Goal: Task Accomplishment & Management: Complete application form

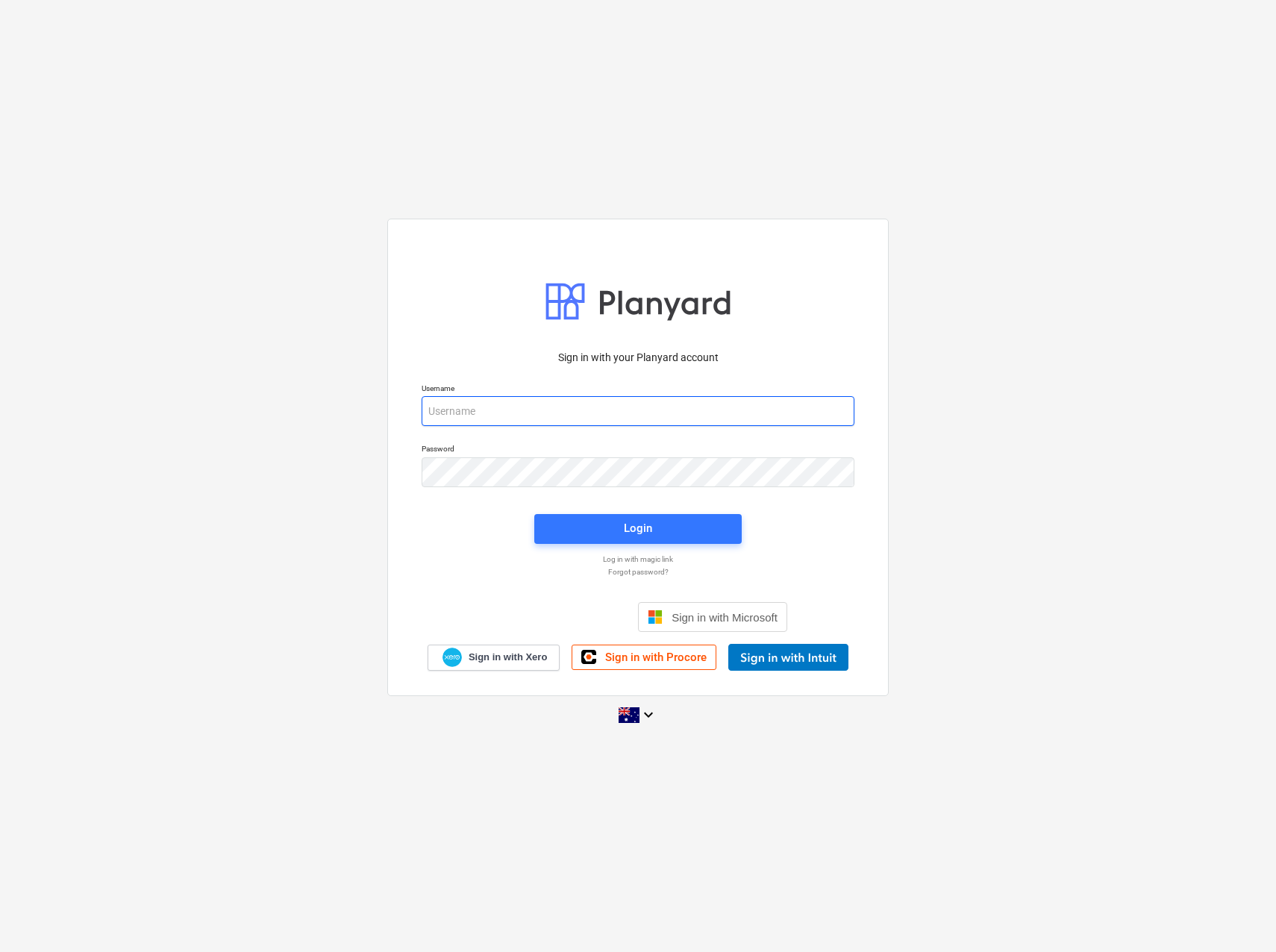
type input "[EMAIL_ADDRESS][PERSON_NAME][DOMAIN_NAME]"
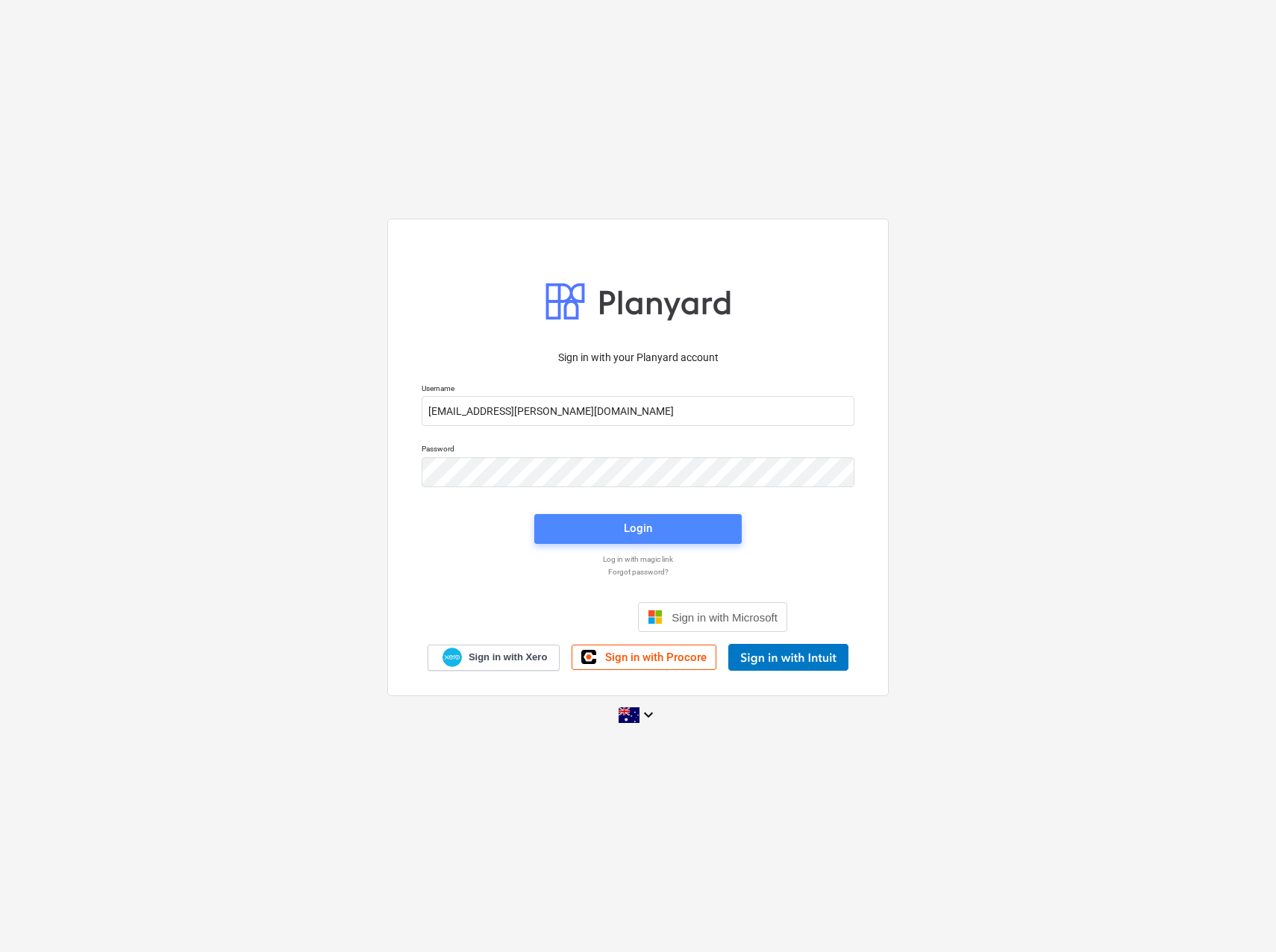
click at [645, 527] on div "Login" at bounding box center [638, 527] width 28 height 19
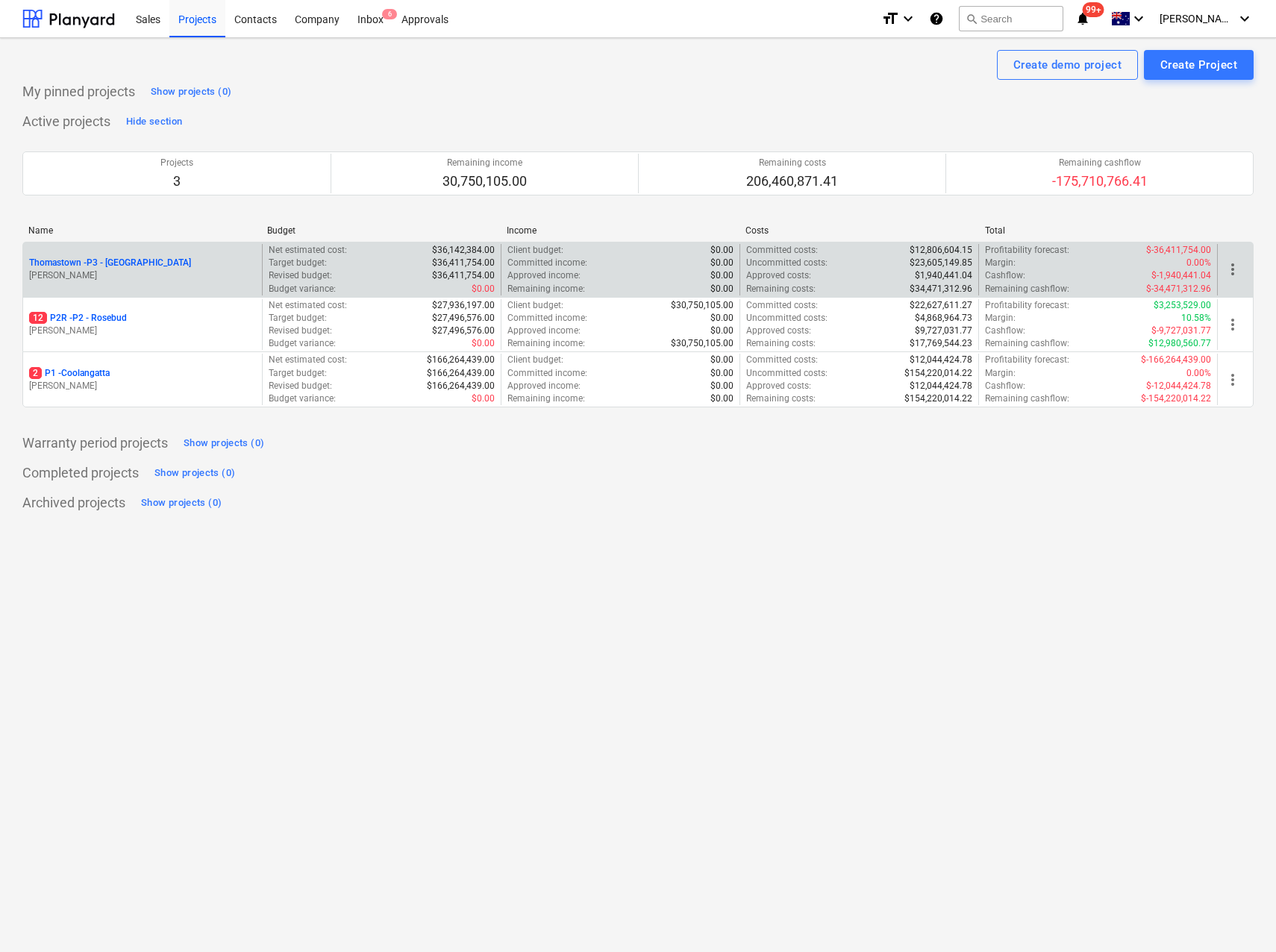
click at [115, 266] on p "Thomastown - P3 - [GEOGRAPHIC_DATA]" at bounding box center [110, 262] width 161 height 13
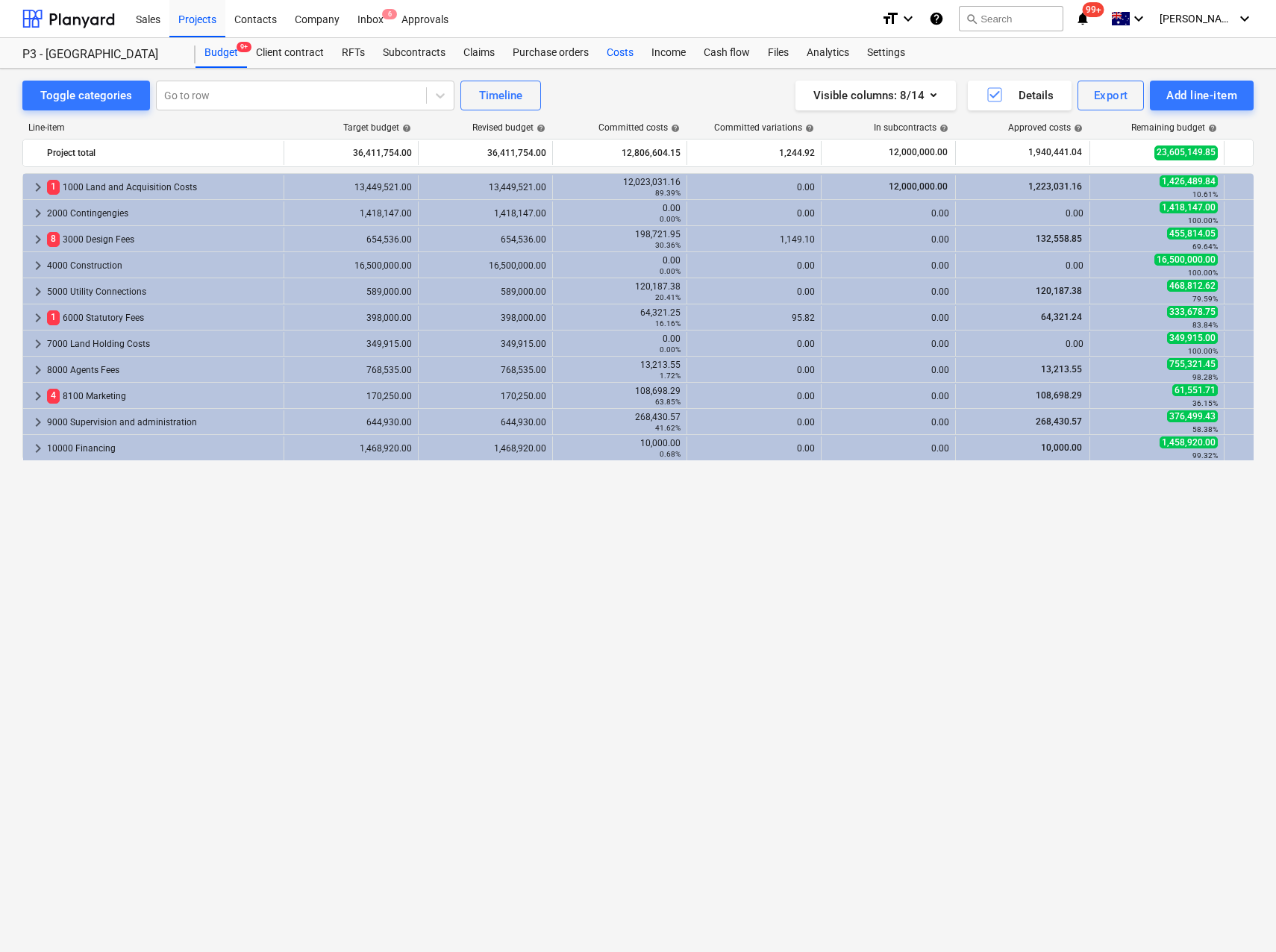
click at [627, 52] on div "Costs" at bounding box center [619, 53] width 45 height 30
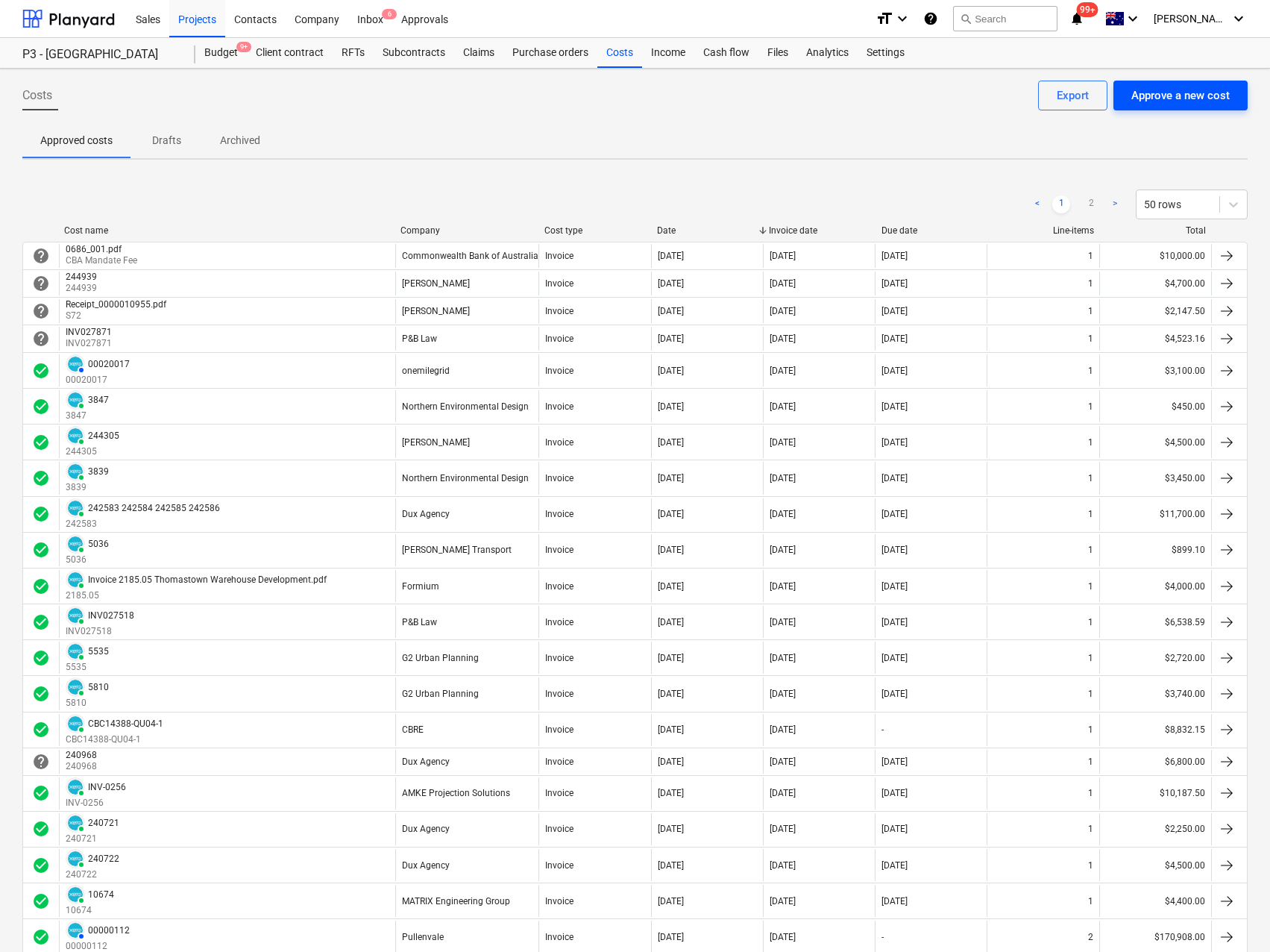
click at [1185, 95] on div "Approve a new cost" at bounding box center [1180, 95] width 99 height 19
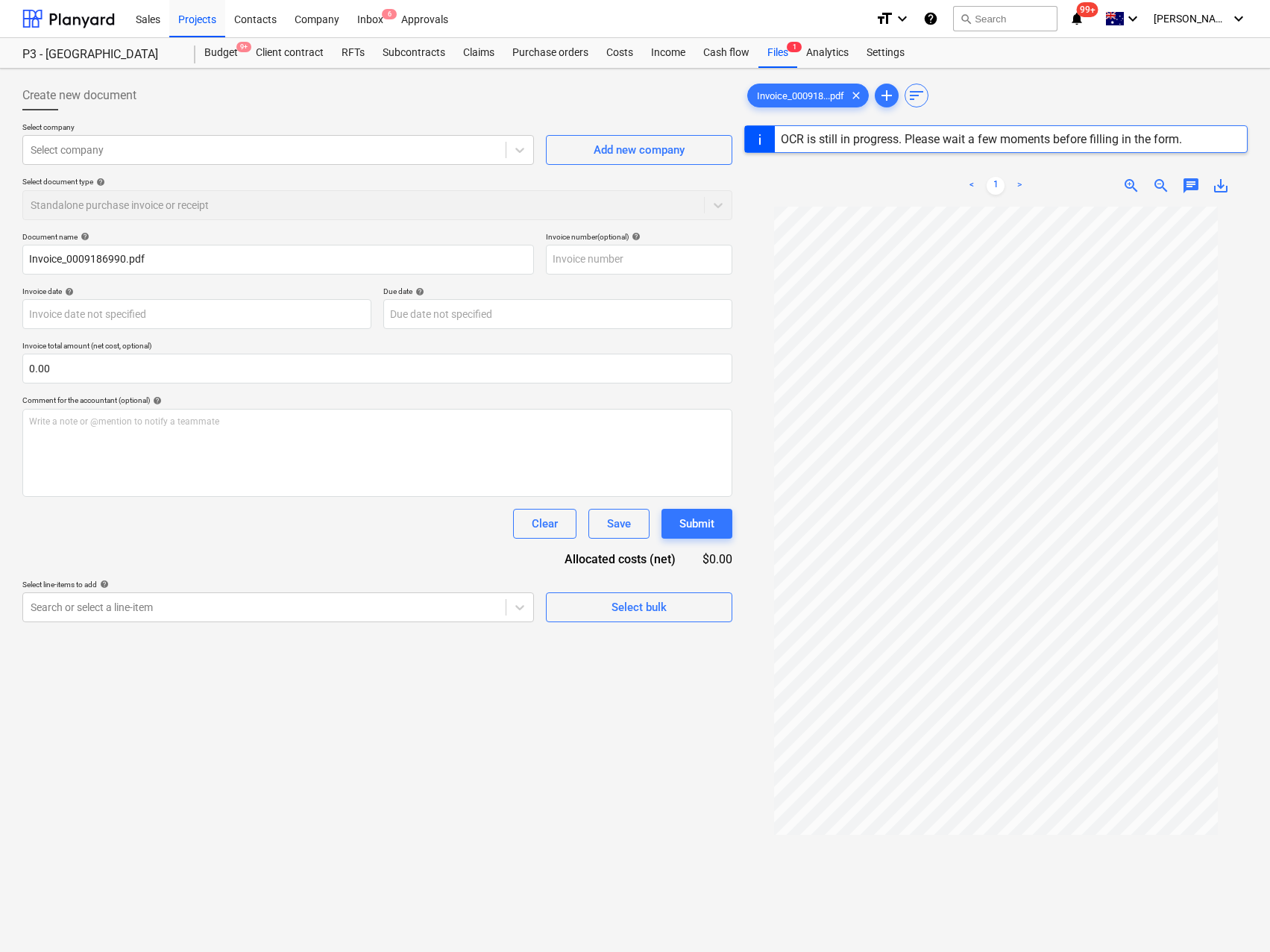
type input "9186990"
type input "[DATE]"
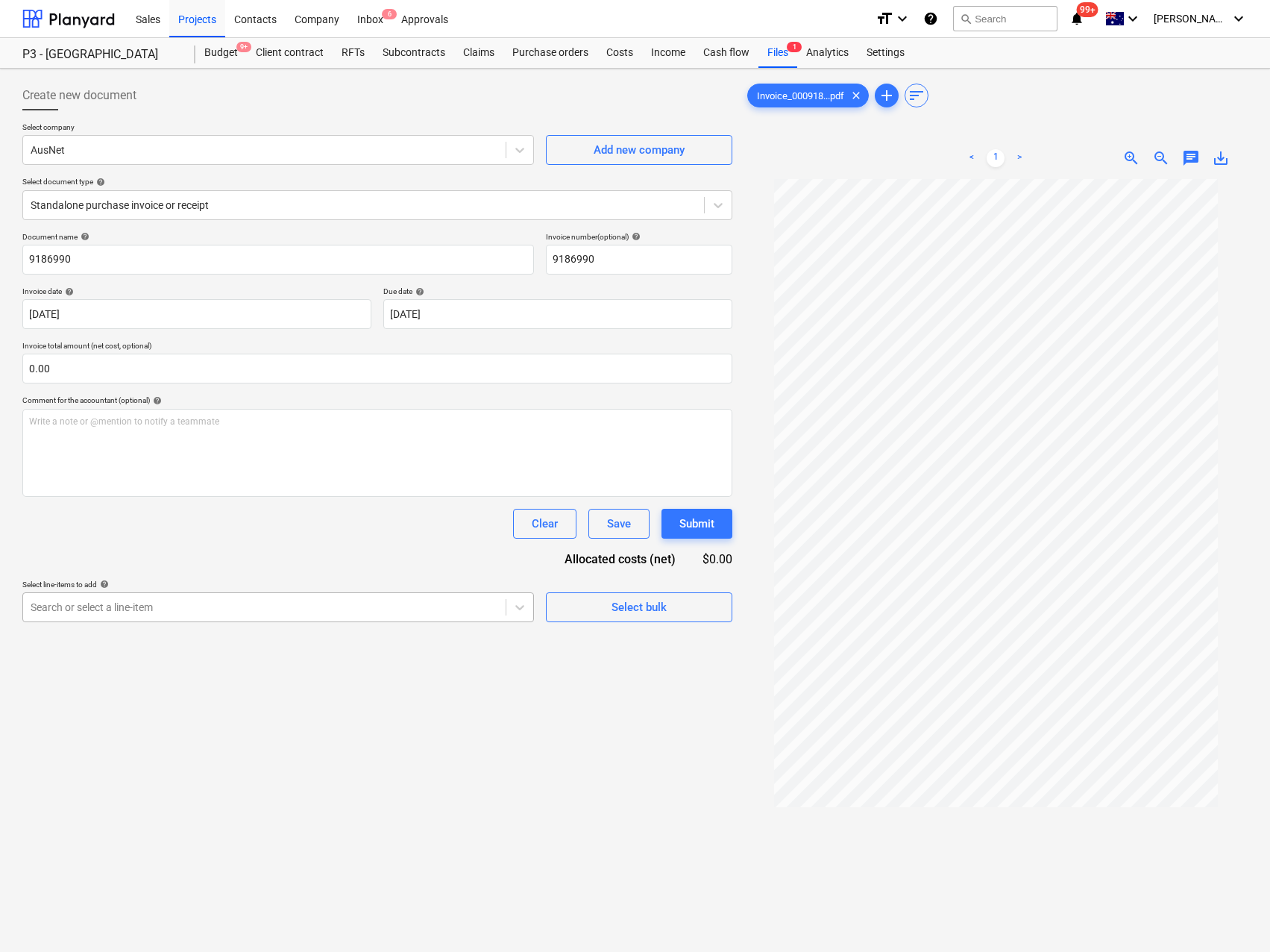
click at [225, 611] on div at bounding box center [264, 607] width 468 height 15
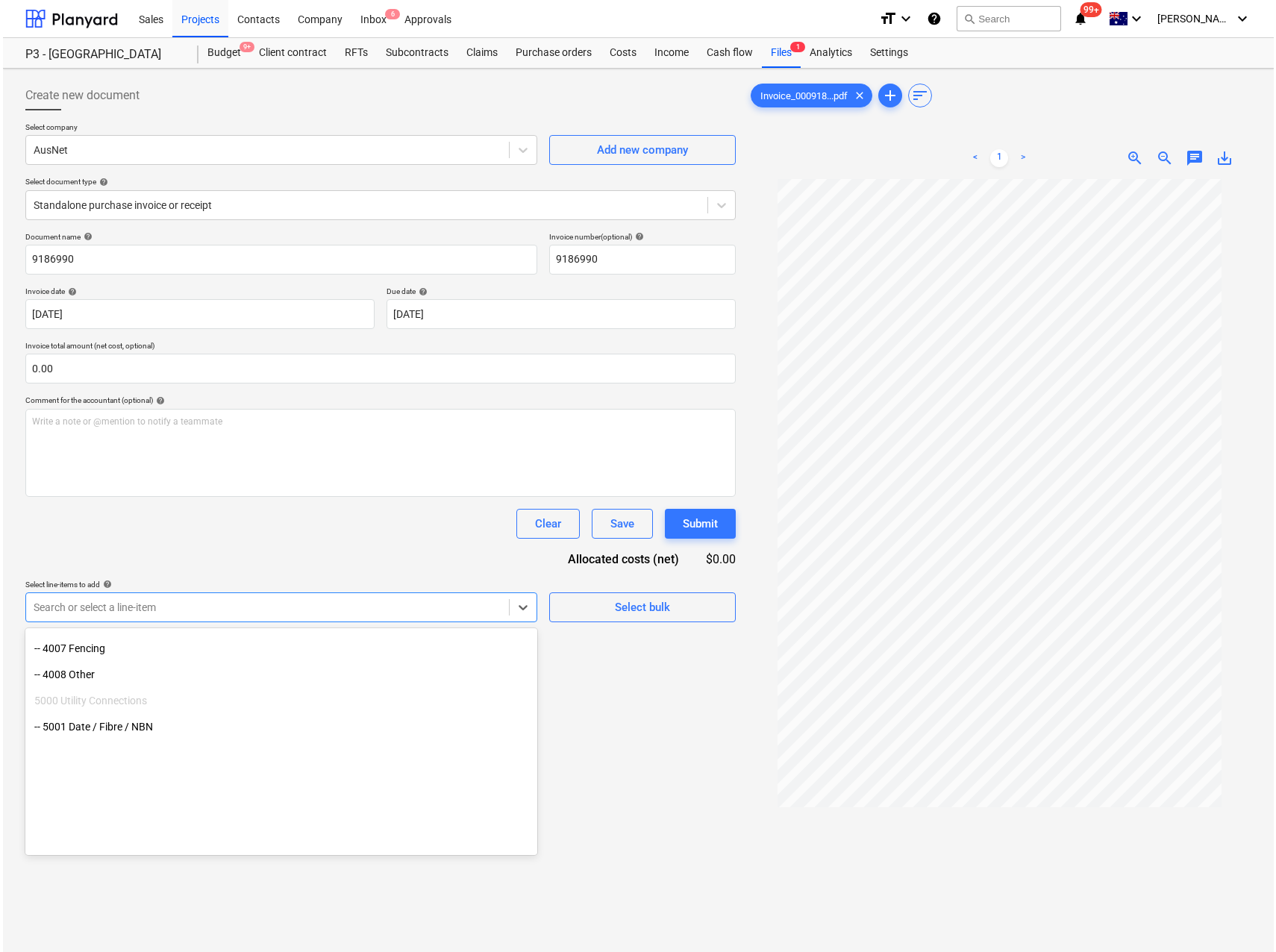
scroll to position [1510, 0]
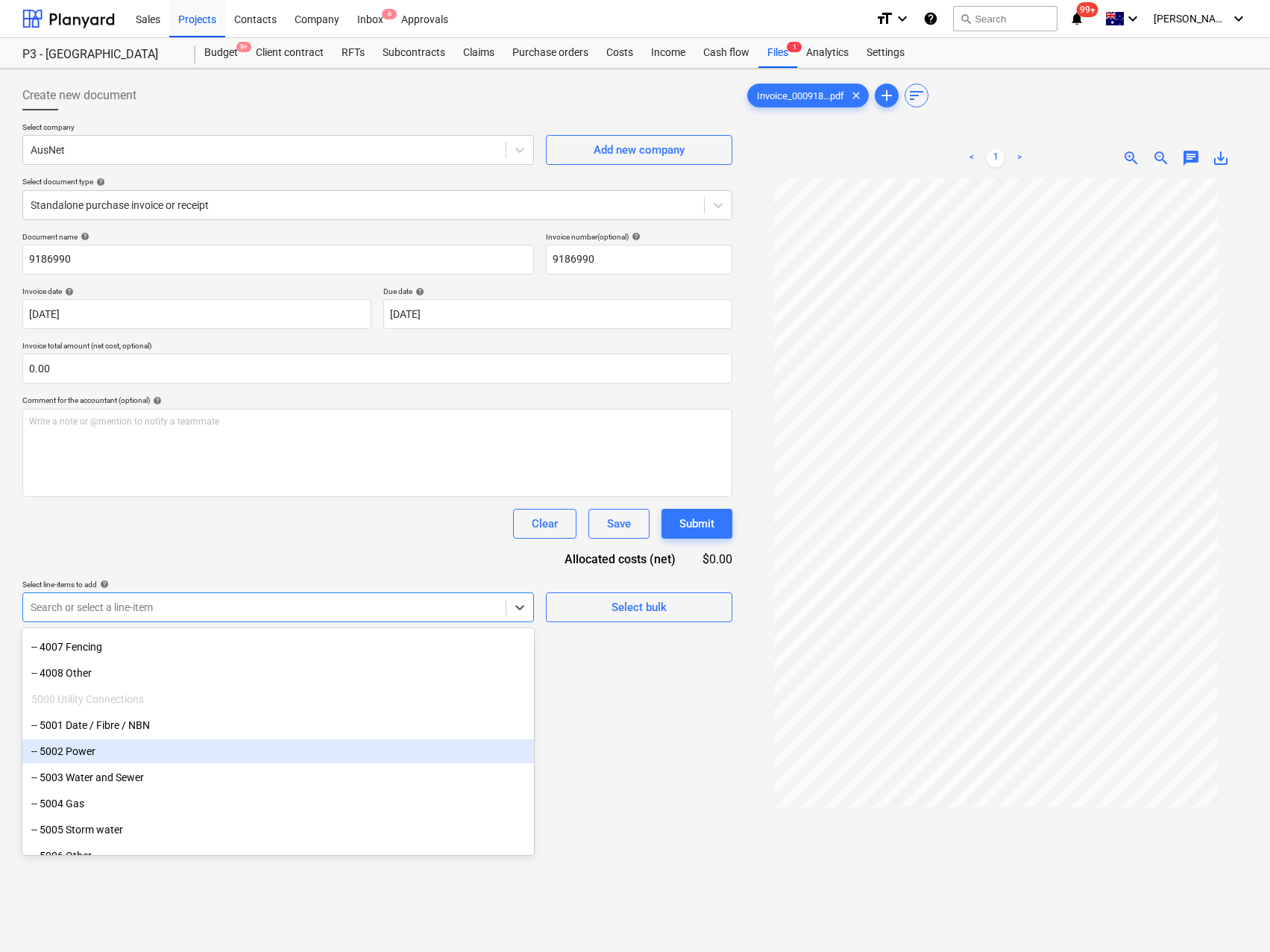
click at [112, 757] on div "-- 5002 Power" at bounding box center [277, 752] width 511 height 24
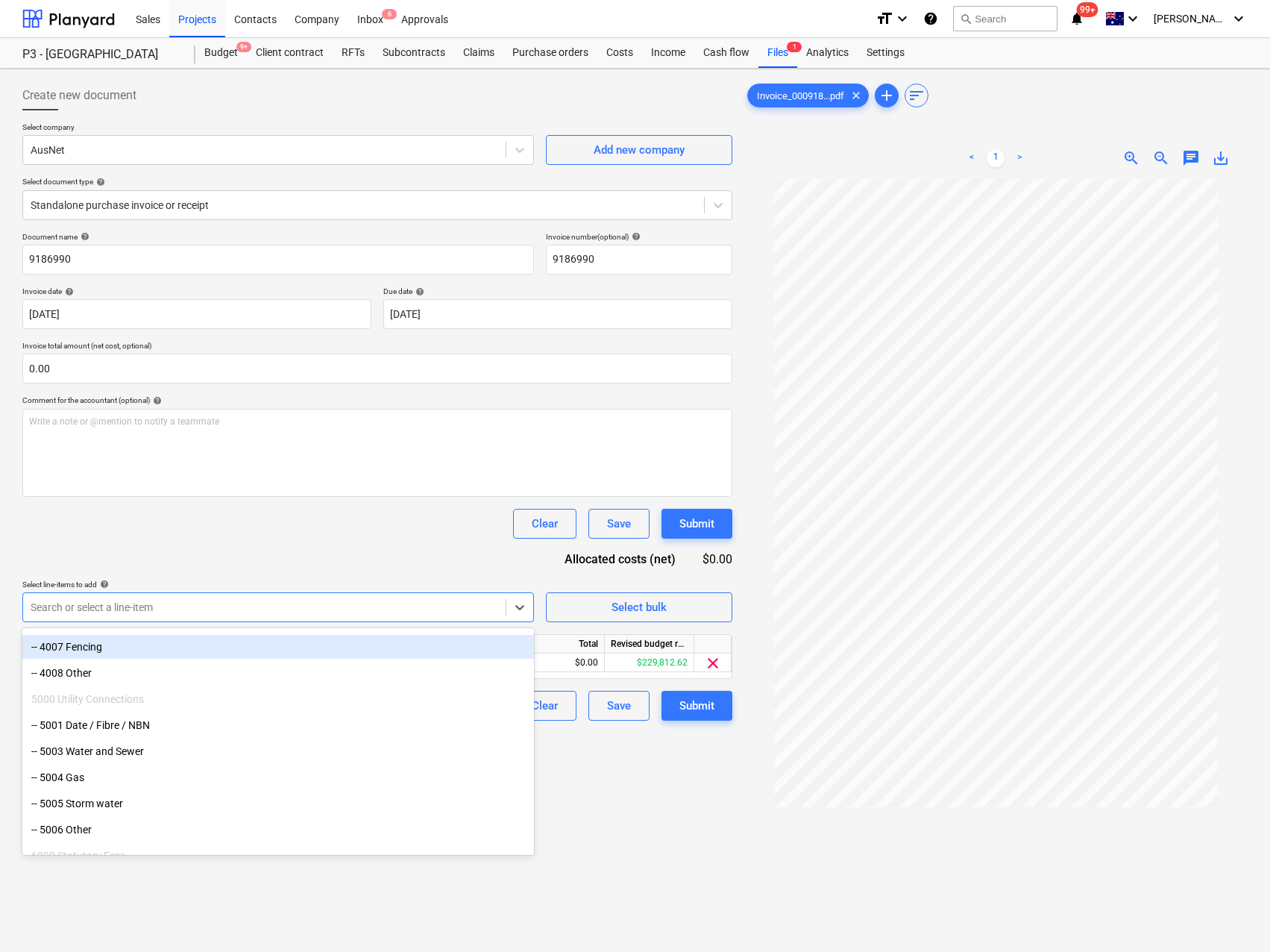
click at [301, 538] on div "Document name help 9186990 Invoice number (optional) help 9186990 Invoice date …" at bounding box center [377, 476] width 710 height 488
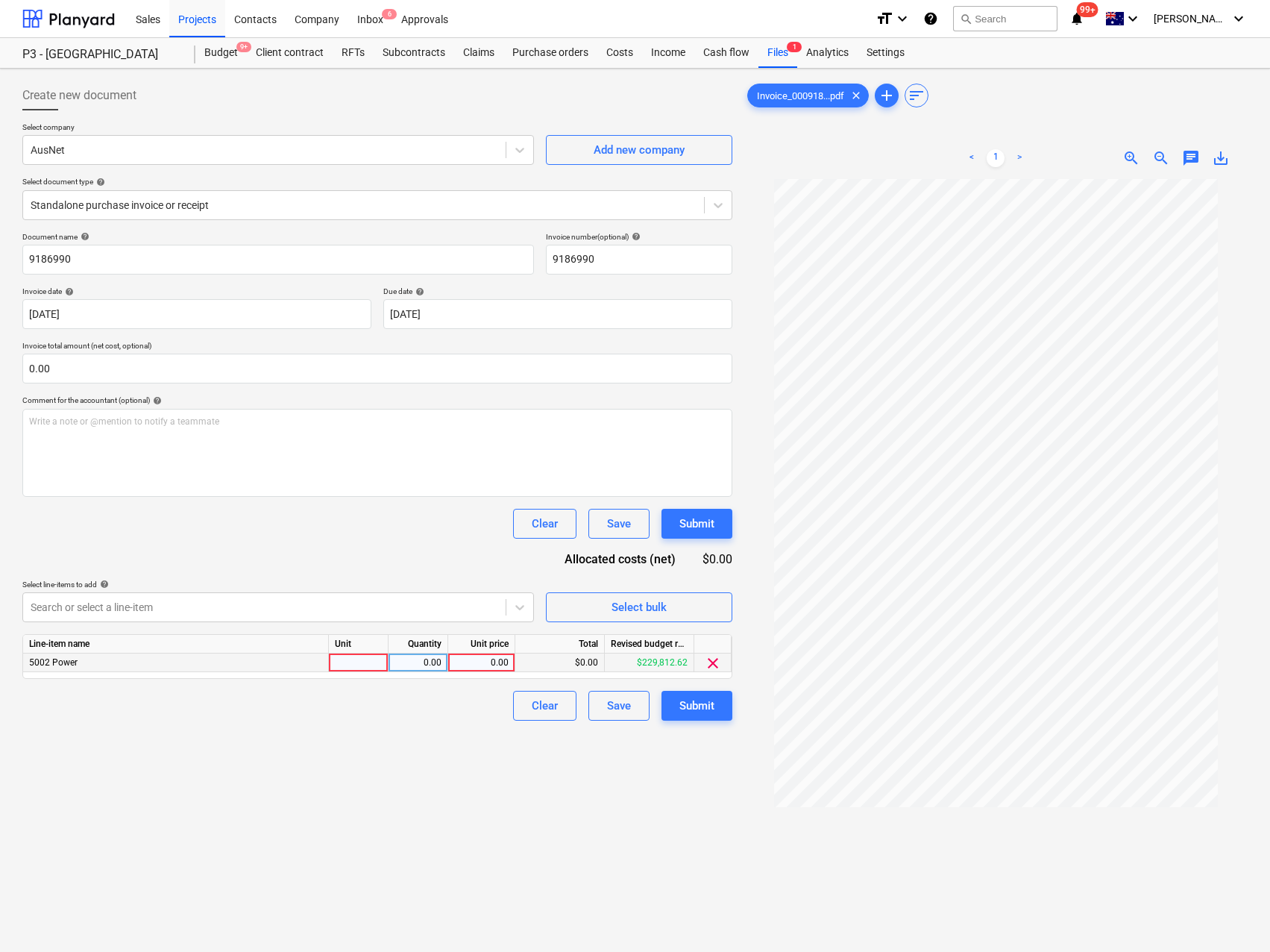
click at [352, 659] on div at bounding box center [359, 663] width 60 height 19
type input "Qty"
type input "2000"
click at [78, 319] on body "Sales Projects Contacts Company Inbox 6 Approvals format_size keyboard_arrow_do…" at bounding box center [635, 476] width 1270 height 952
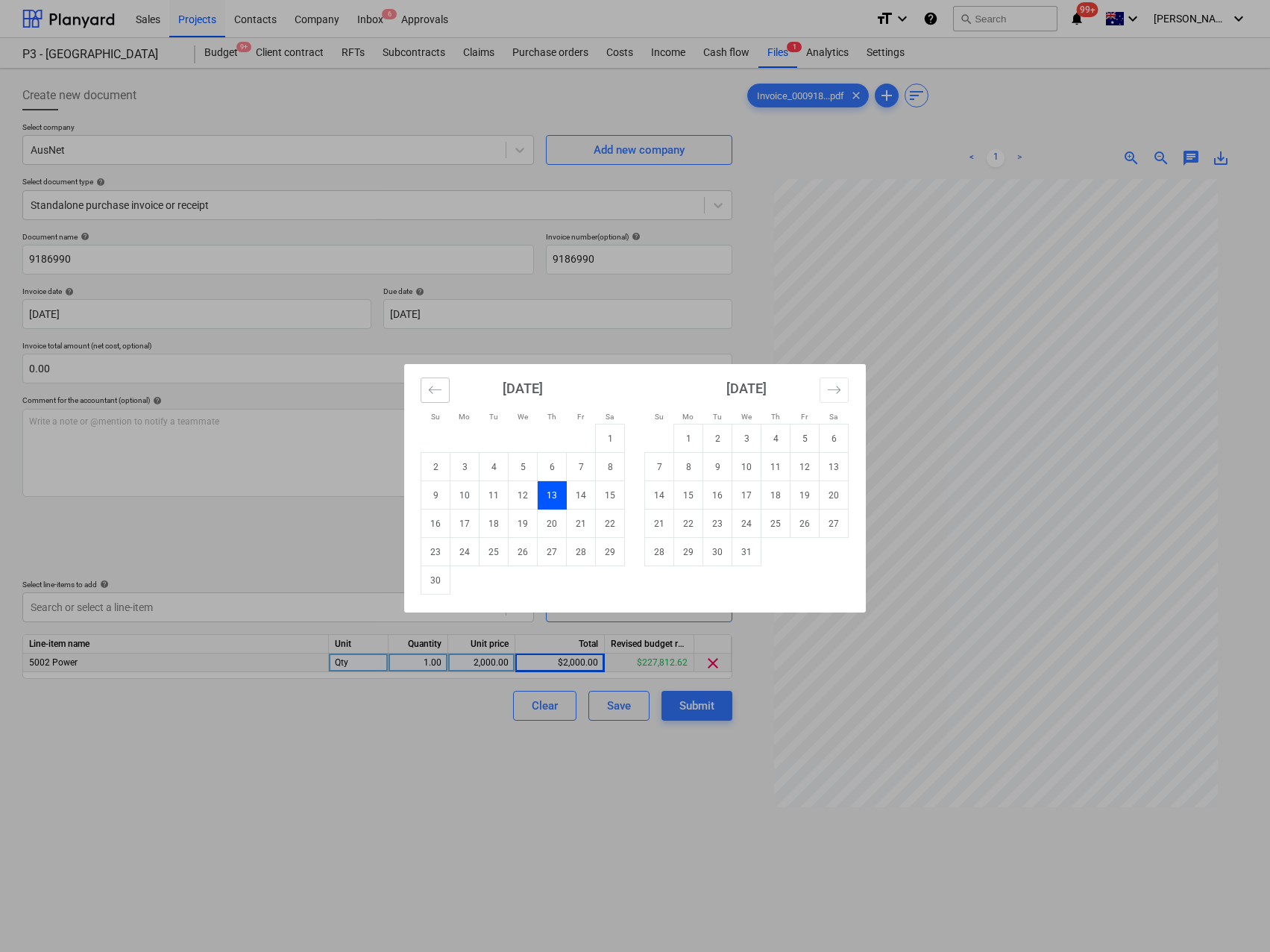
click at [426, 390] on button "Move backward to switch to the previous month." at bounding box center [435, 390] width 29 height 25
click at [499, 496] on td "14" at bounding box center [493, 495] width 29 height 28
type input "[DATE]"
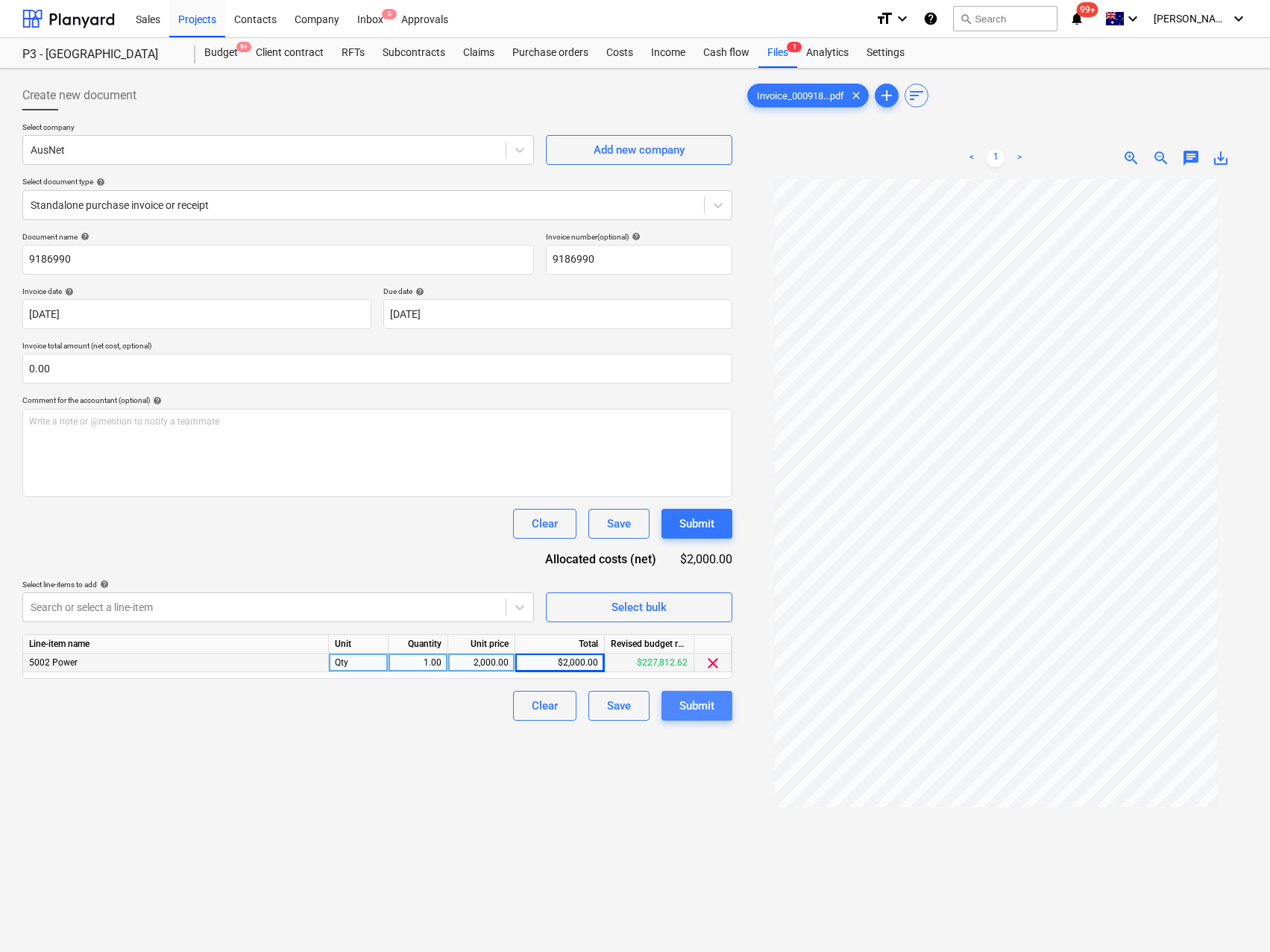
click at [711, 710] on div "Submit" at bounding box center [697, 705] width 35 height 19
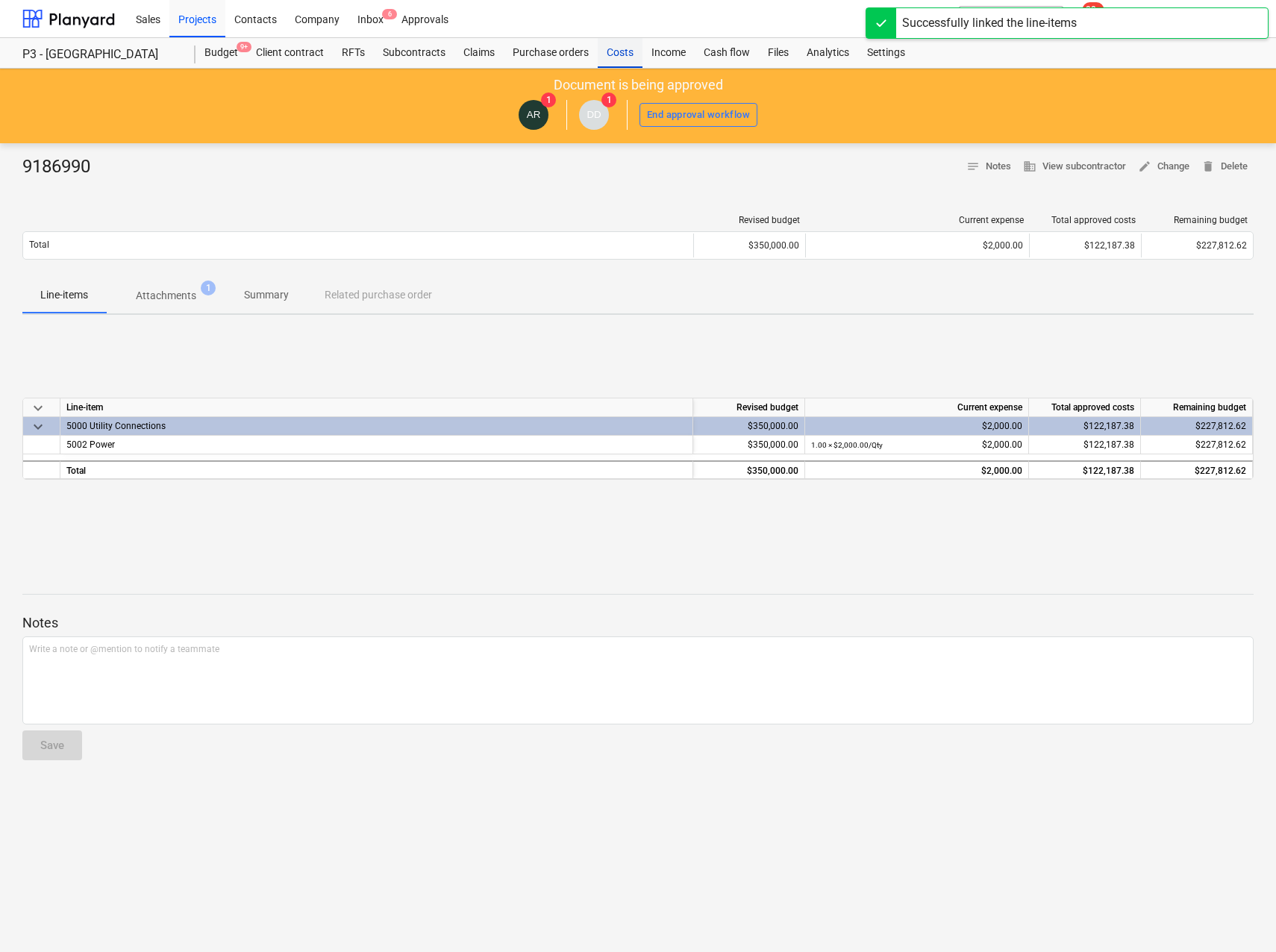
click at [621, 52] on div "Costs" at bounding box center [619, 53] width 45 height 30
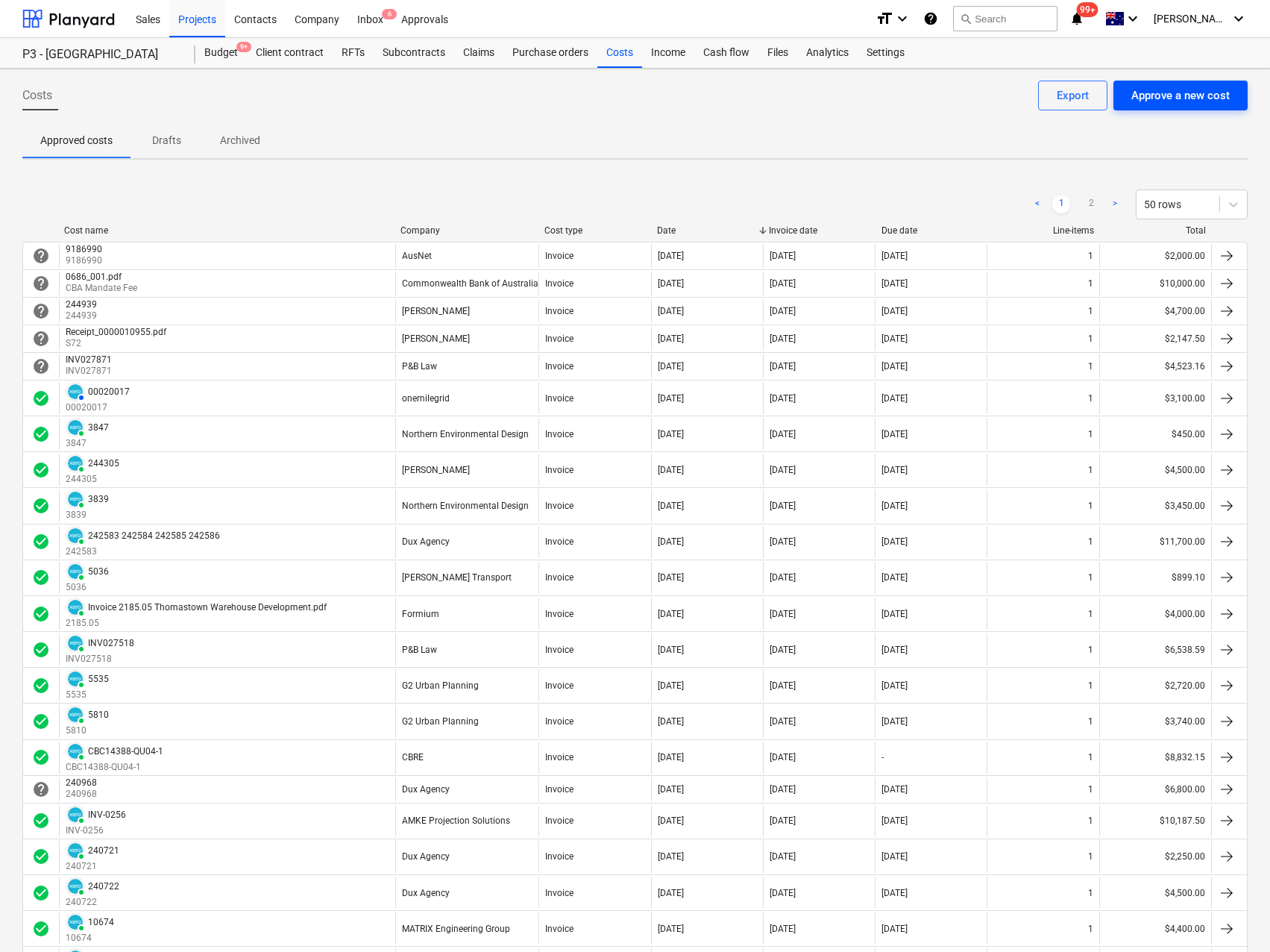
click at [1184, 97] on div "Approve a new cost" at bounding box center [1180, 95] width 99 height 19
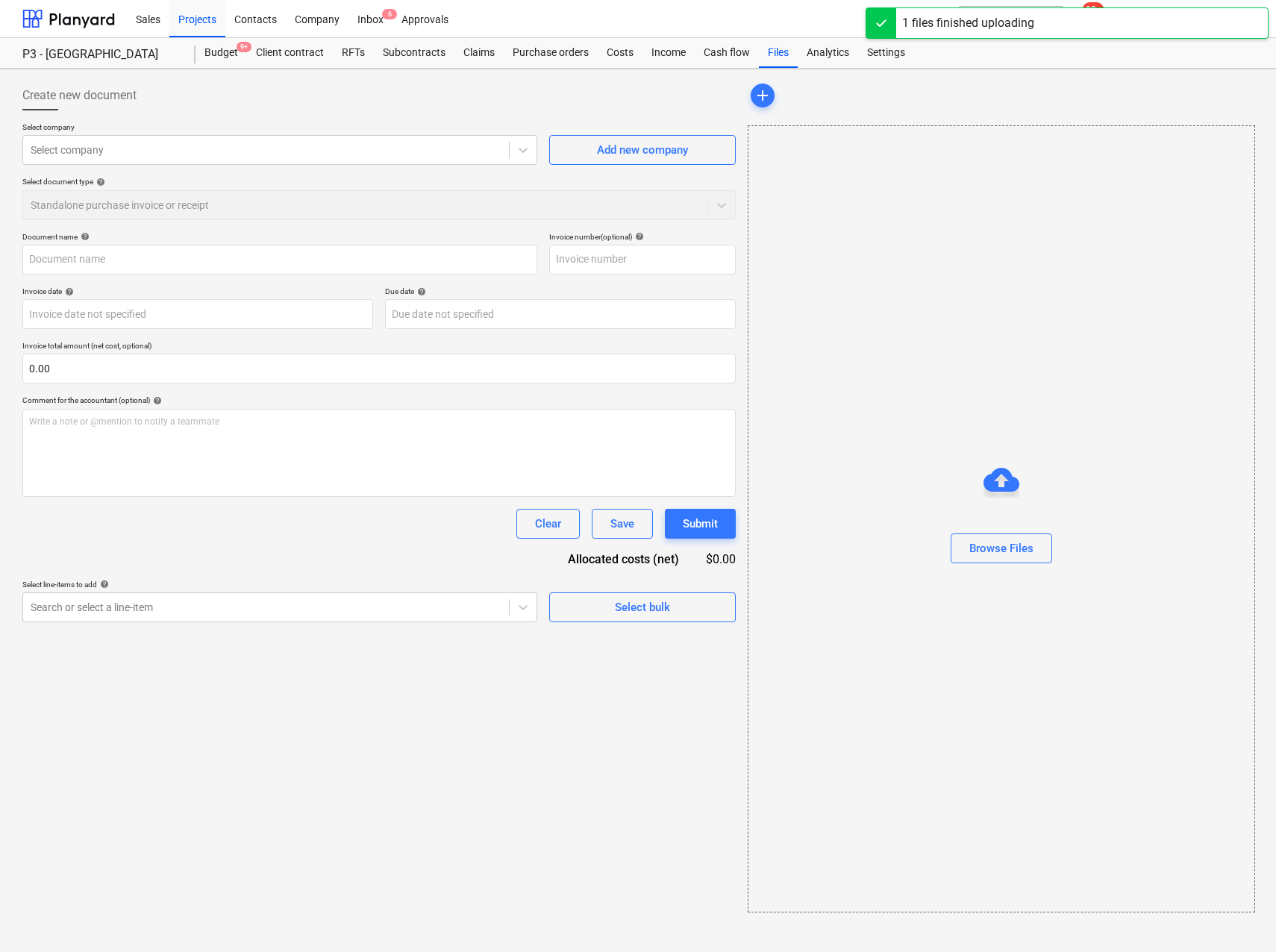
type input "Invoice_0009186926.pdf"
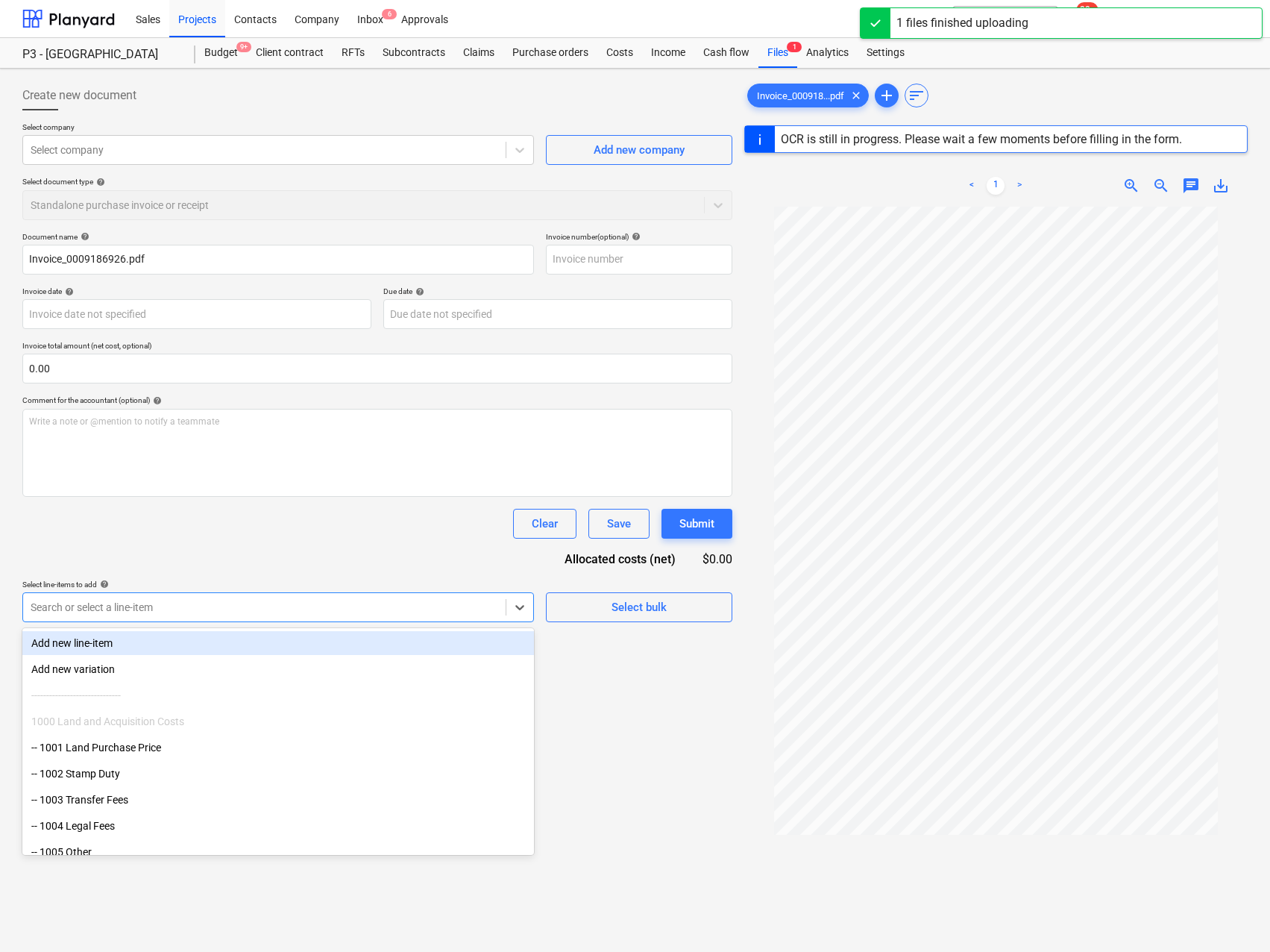
click at [235, 603] on div at bounding box center [264, 607] width 468 height 15
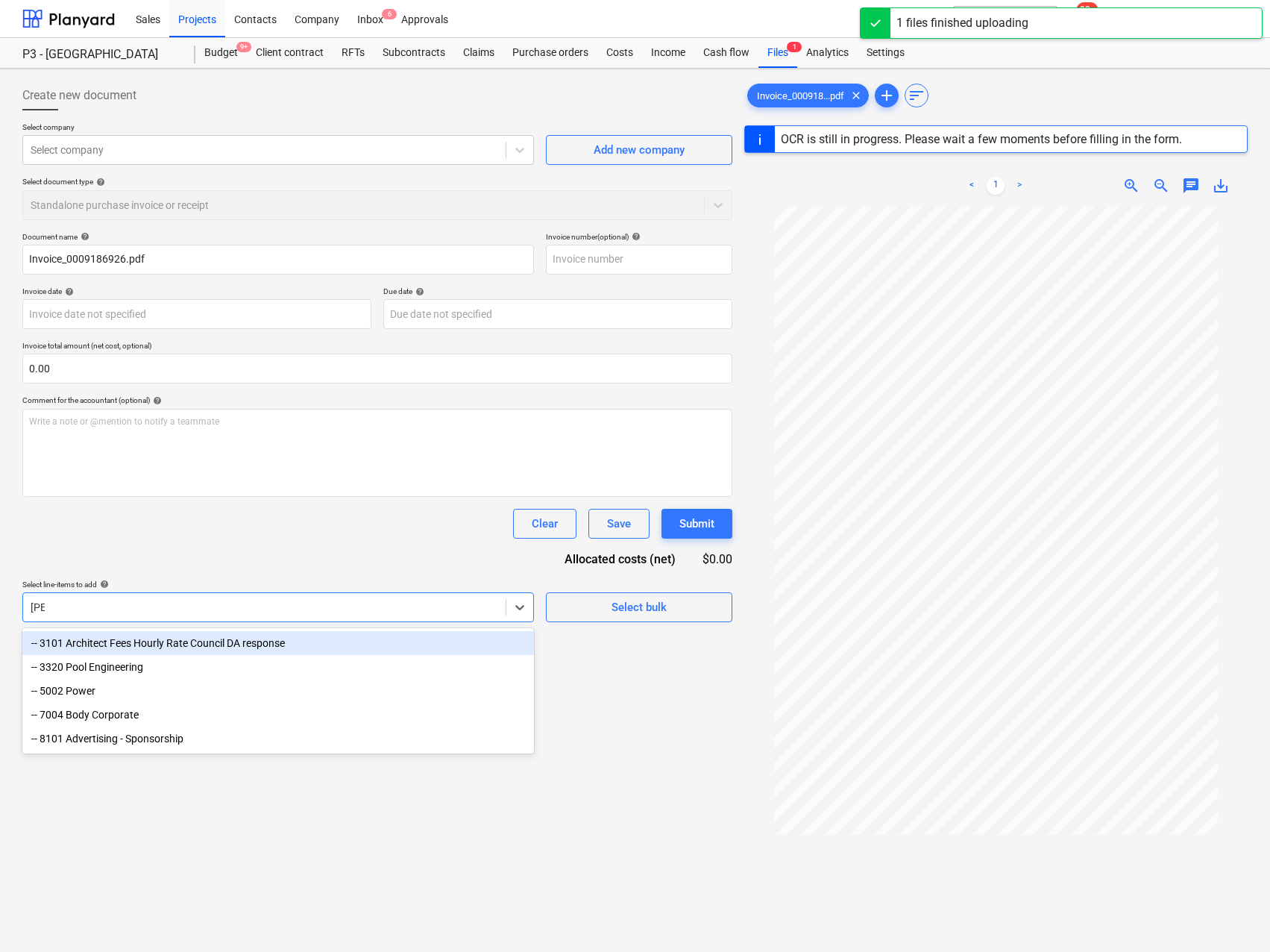
type input "power"
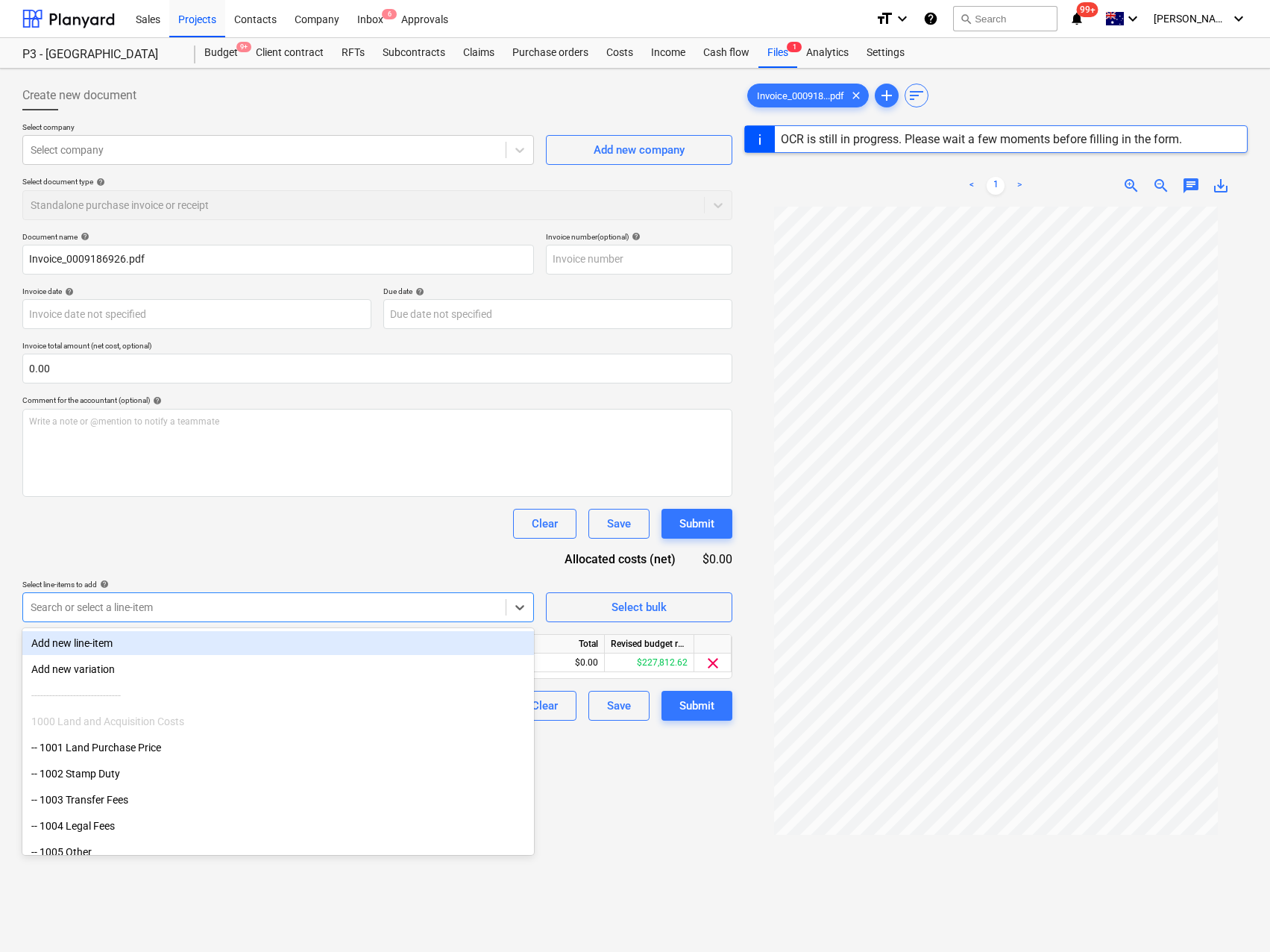
type input "9186926"
type input "[DATE]"
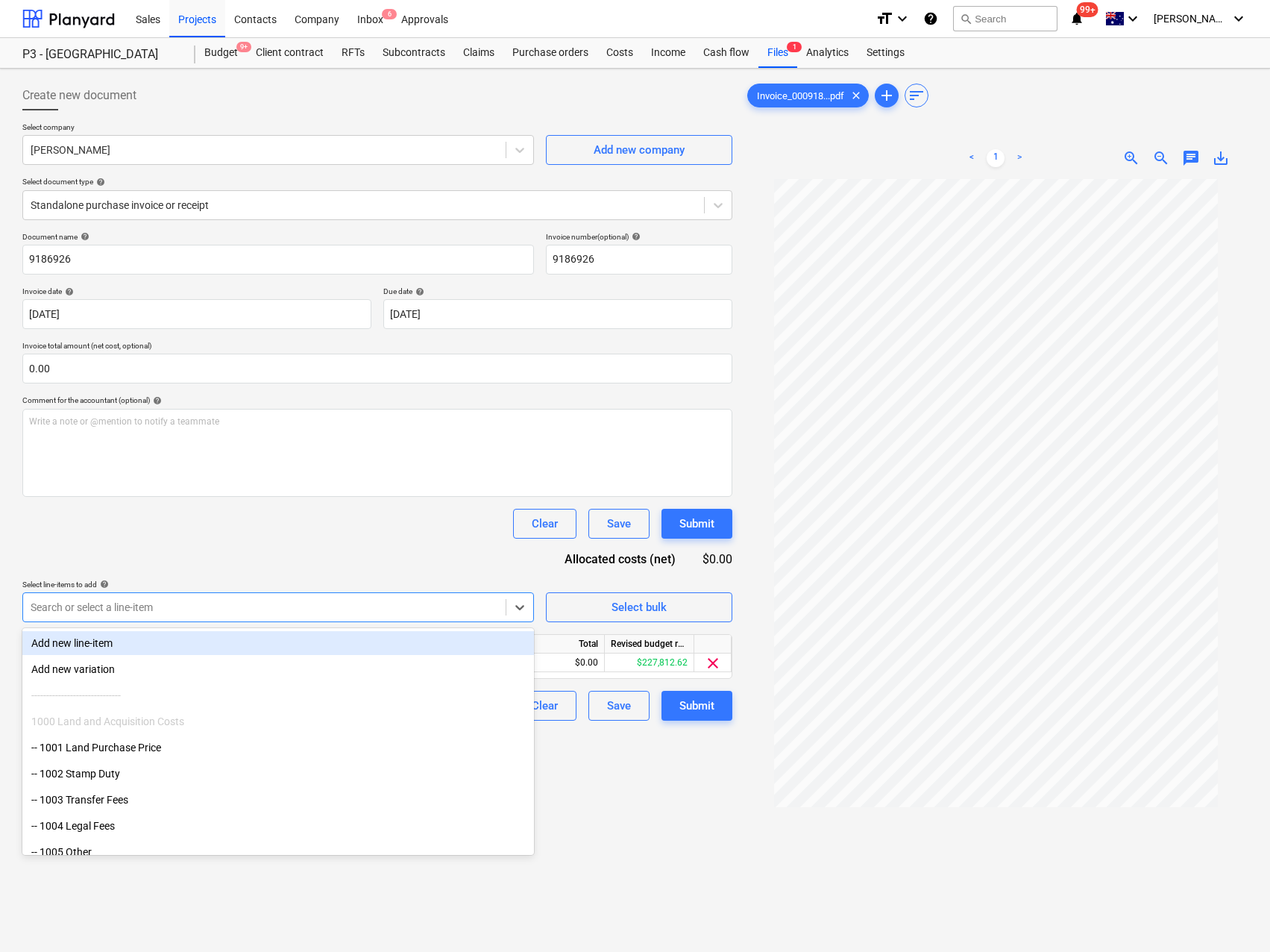
click at [247, 554] on div "Document name help 9186926 Invoice number (optional) help 9186926 Invoice date …" at bounding box center [377, 476] width 710 height 488
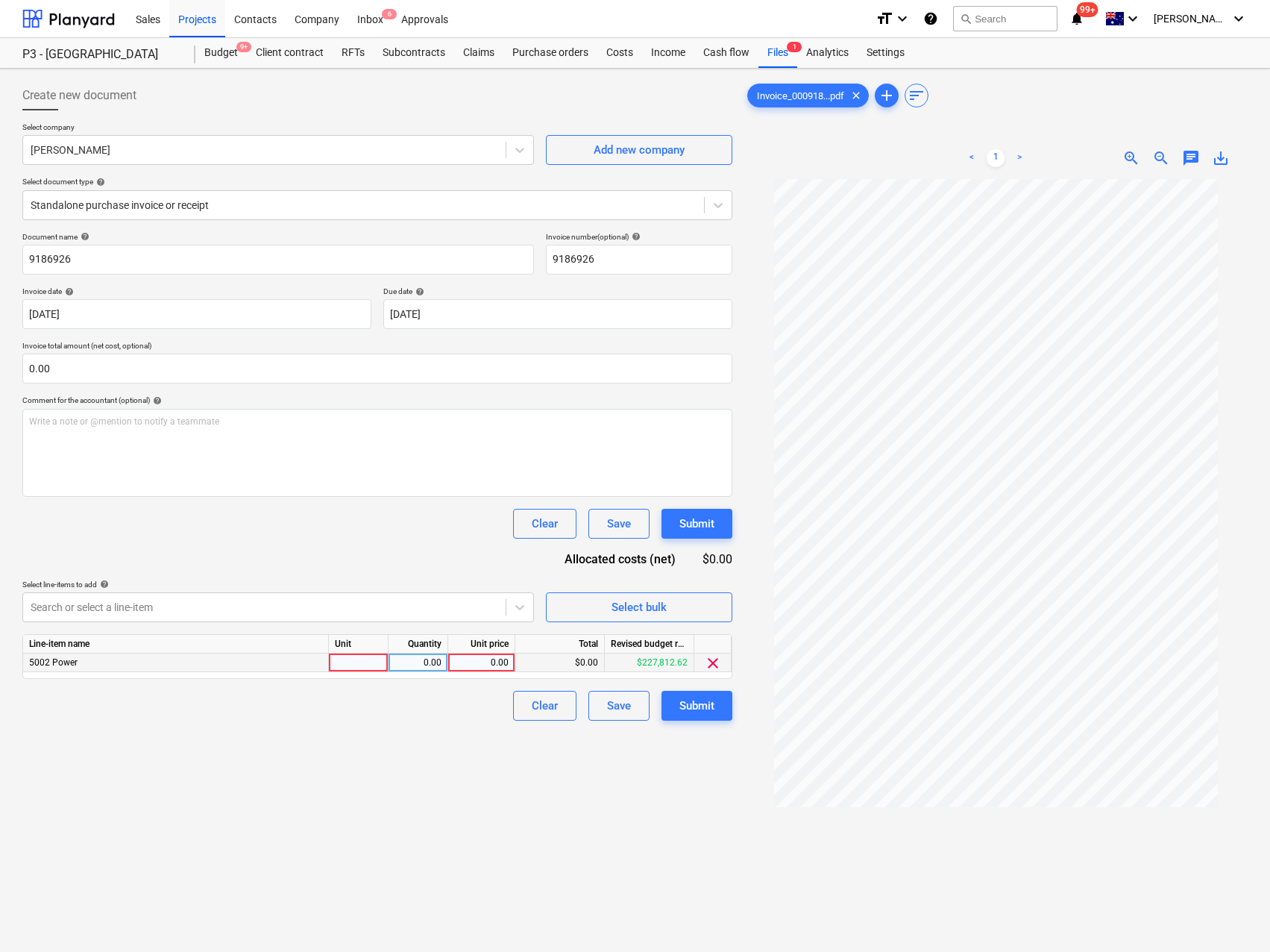
click at [360, 666] on div at bounding box center [359, 663] width 60 height 19
type input "Qty"
type input "2000"
click at [354, 517] on div "Clear Save Submit" at bounding box center [377, 523] width 710 height 30
click at [313, 319] on body "Sales Projects Contacts Company Inbox 6 Approvals format_size keyboard_arrow_do…" at bounding box center [635, 476] width 1270 height 952
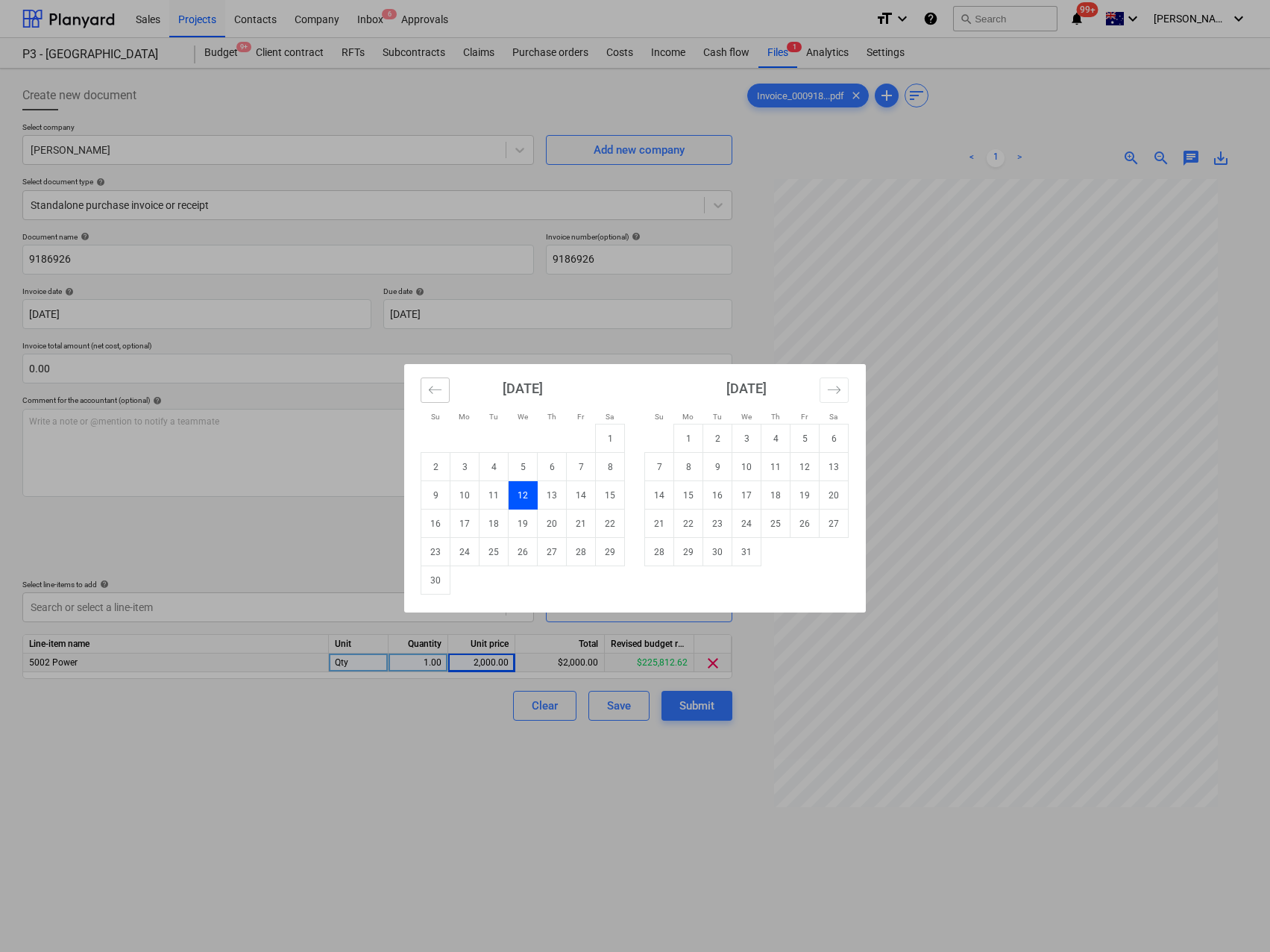
click at [432, 393] on icon "Move backward to switch to the previous month." at bounding box center [435, 389] width 13 height 7
click at [468, 490] on td "13" at bounding box center [465, 495] width 29 height 28
type input "[DATE]"
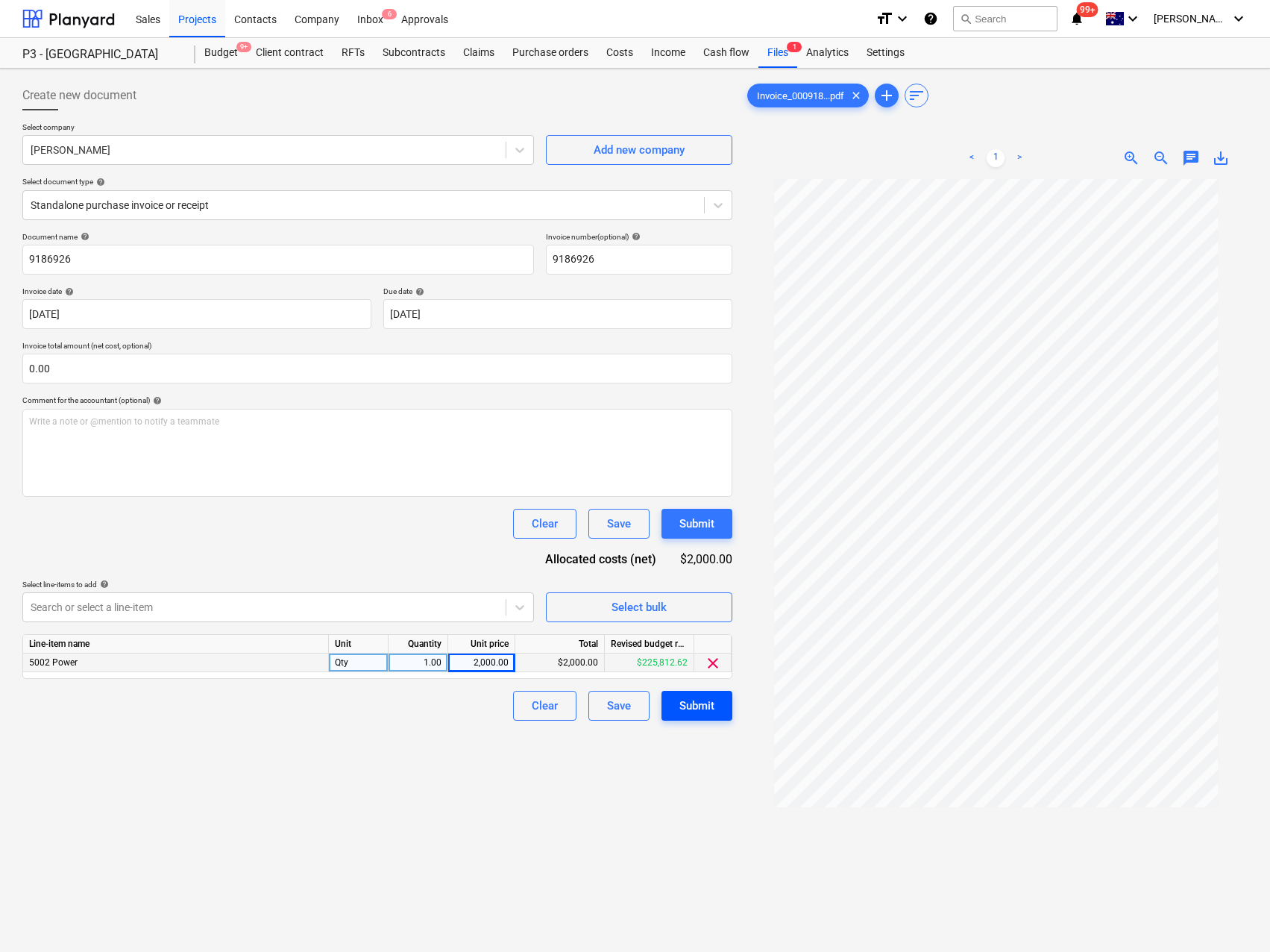
click at [704, 711] on div "Submit" at bounding box center [697, 705] width 35 height 19
